Goal: Obtain resource: Download file/media

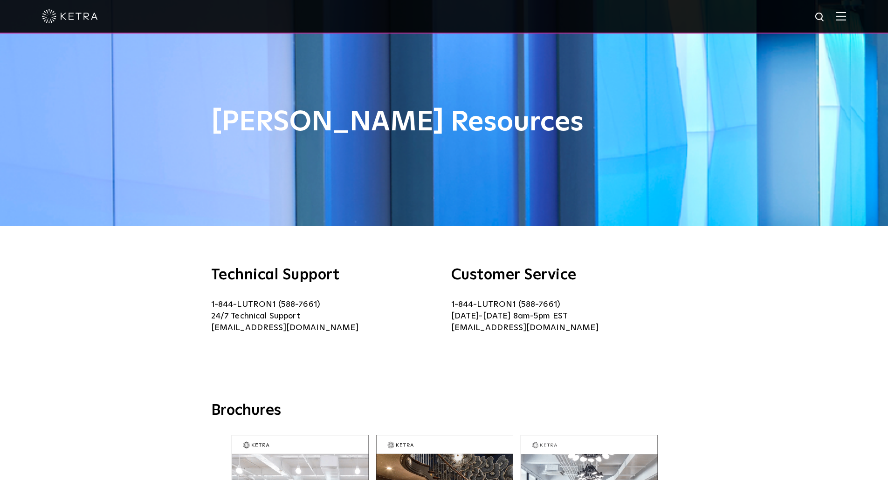
click at [846, 16] on img at bounding box center [841, 16] width 10 height 9
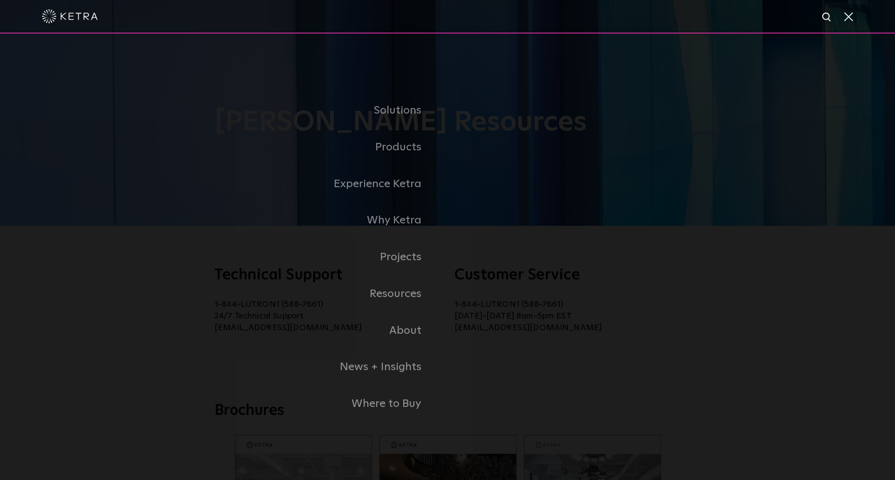
click at [82, 281] on div "Solutions Commercial Residential Products Commercial Products Residential Produ…" at bounding box center [447, 258] width 895 height 448
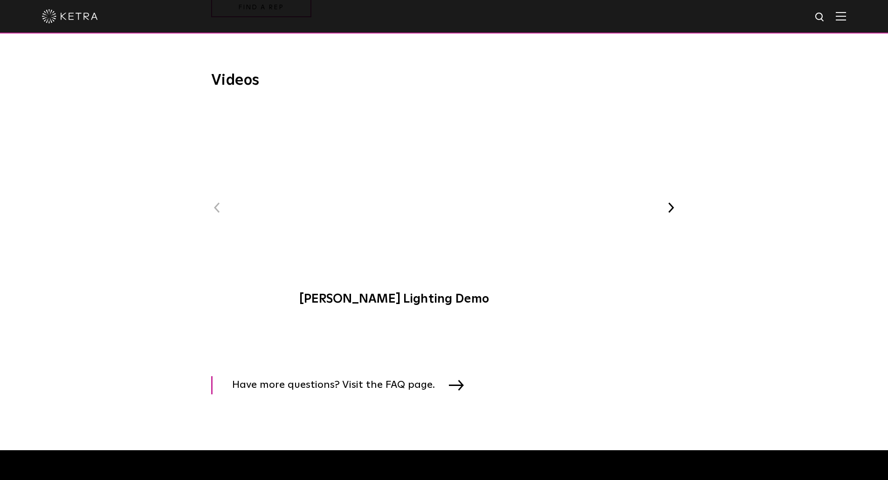
scroll to position [1404, 0]
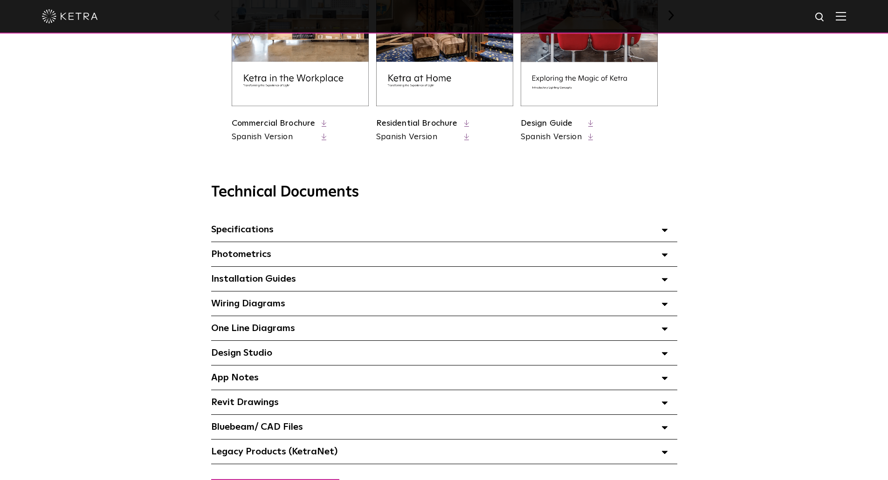
scroll to position [513, 0]
click at [301, 281] on div "Installation Guides Select checkboxes to use the bulk download option below" at bounding box center [444, 278] width 466 height 24
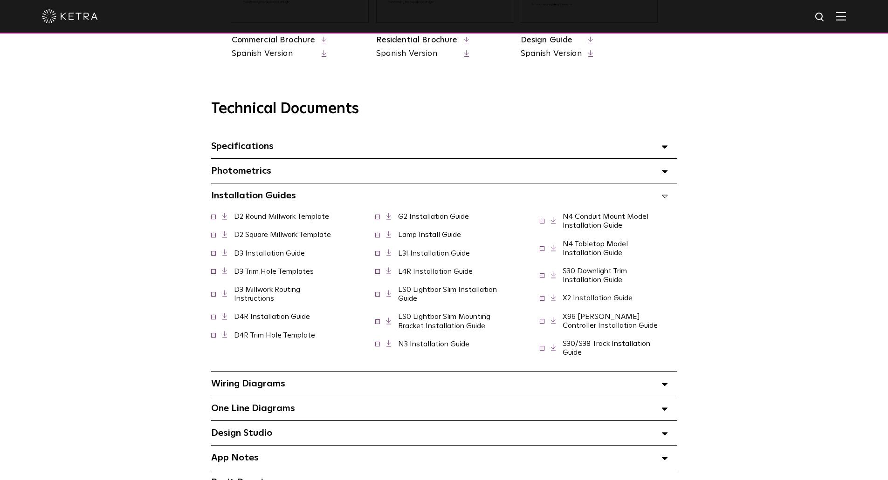
scroll to position [606, 0]
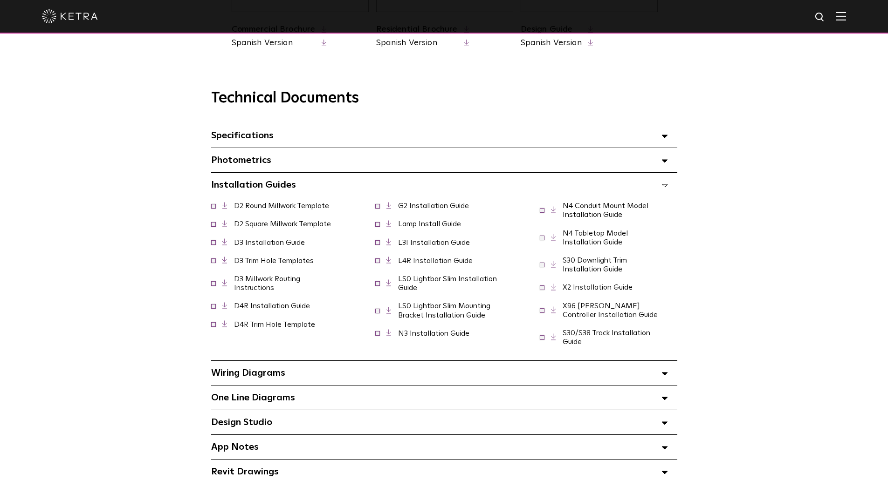
drag, startPoint x: 323, startPoint y: 265, endPoint x: 263, endPoint y: 262, distance: 59.7
click at [263, 262] on span "D3 Trim Hole Templates" at bounding box center [268, 261] width 114 height 9
click at [775, 107] on div "Technical Documents Specifications Select checkboxes to use the bulk download o…" at bounding box center [444, 300] width 888 height 468
click at [736, 140] on div "Technical Documents Specifications Select checkboxes to use the bulk download o…" at bounding box center [444, 311] width 638 height 445
click at [788, 301] on div "Technical Documents Specifications Select checkboxes to use the bulk download o…" at bounding box center [444, 300] width 888 height 468
